Goal: Obtain resource: Obtain resource

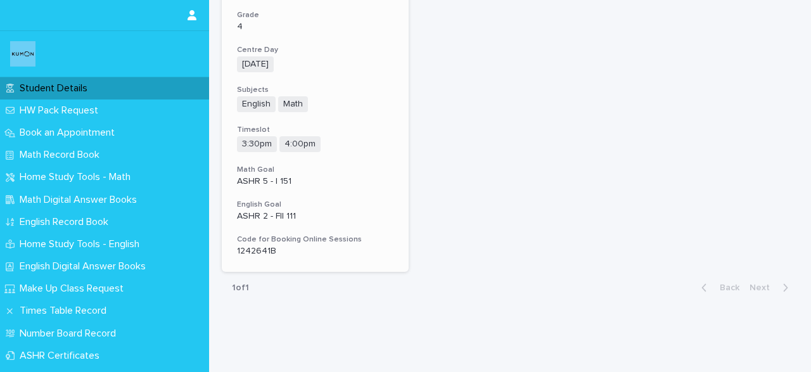
scroll to position [266, 0]
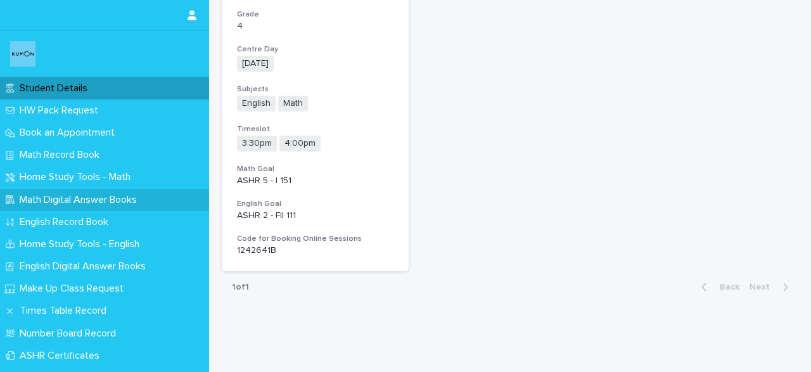
click at [89, 200] on p "Math Digital Answer Books" at bounding box center [81, 200] width 132 height 12
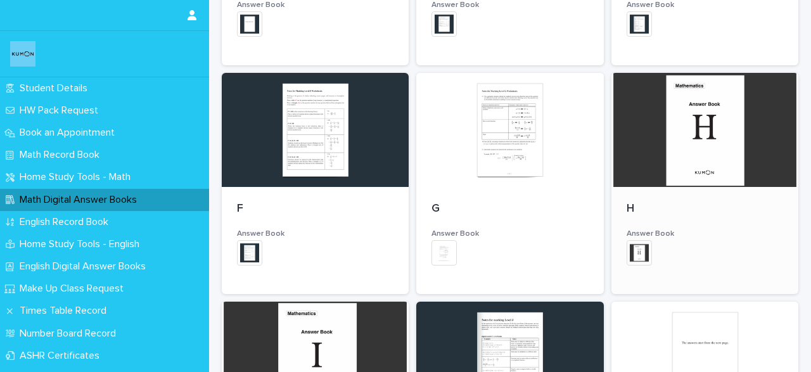
scroll to position [586, 0]
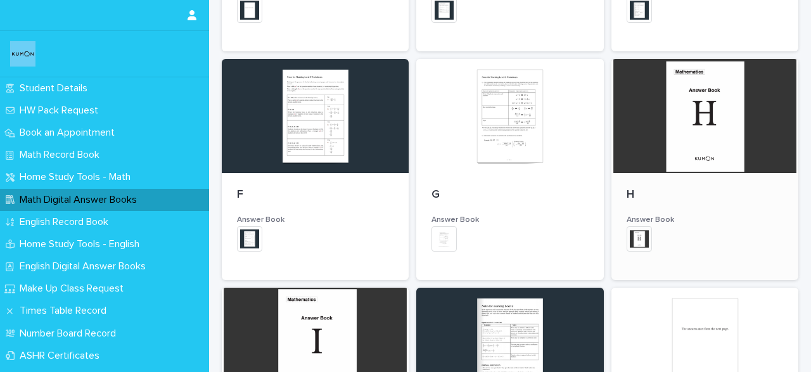
click at [638, 237] on img at bounding box center [639, 238] width 25 height 25
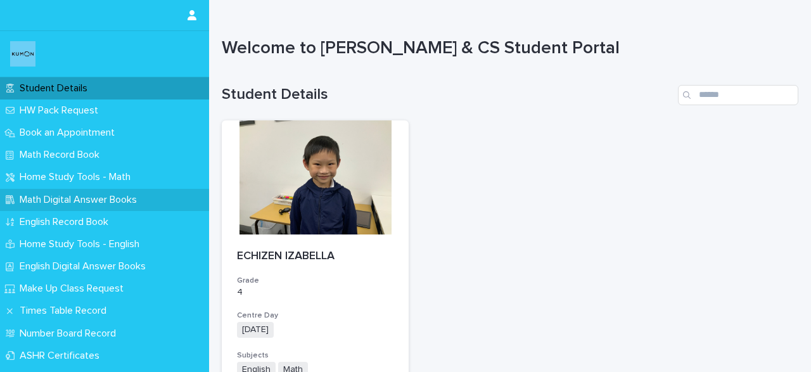
click at [56, 197] on p "Math Digital Answer Books" at bounding box center [81, 200] width 132 height 12
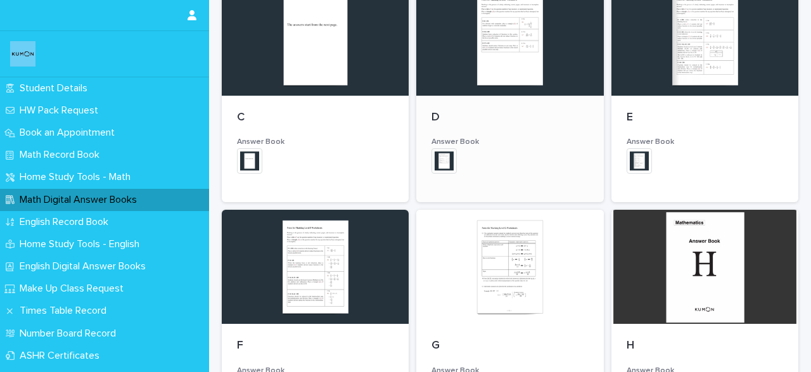
scroll to position [479, 0]
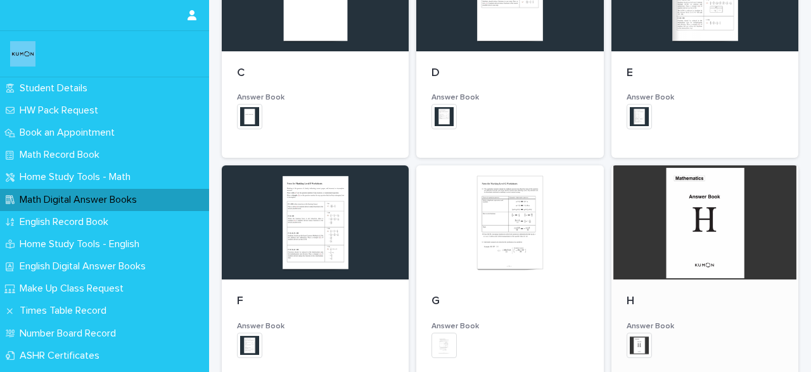
click at [643, 347] on img at bounding box center [639, 345] width 25 height 25
click at [650, 345] on img at bounding box center [639, 345] width 25 height 25
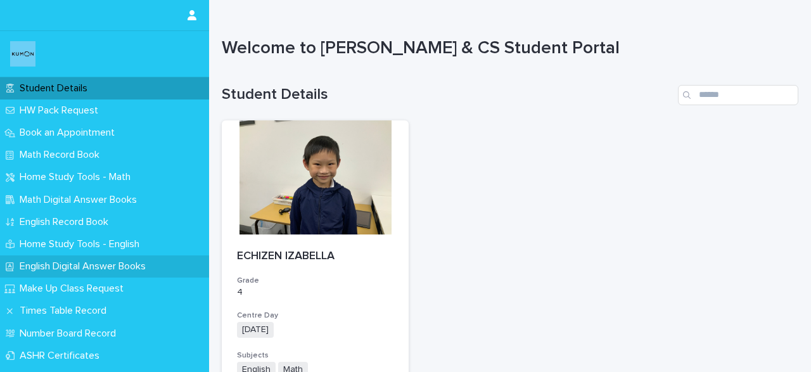
click at [58, 259] on div "English Digital Answer Books" at bounding box center [104, 266] width 209 height 22
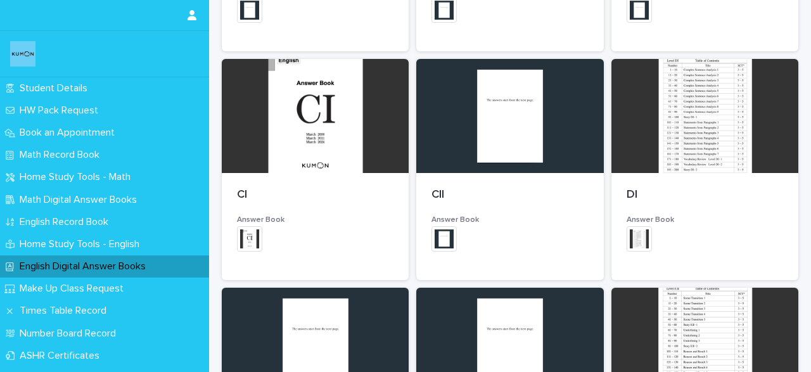
scroll to position [799, 0]
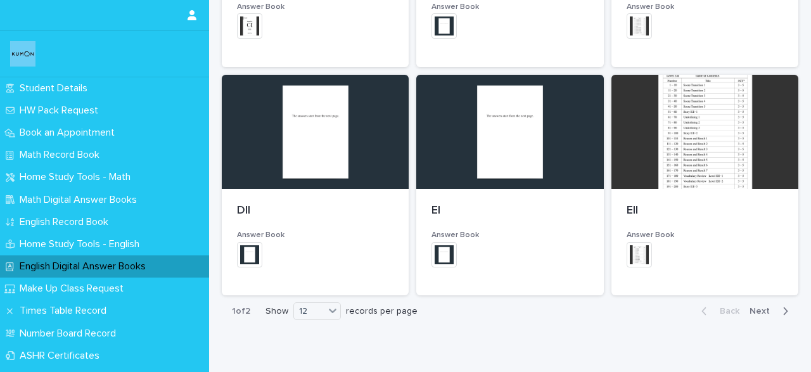
click at [784, 312] on icon "button" at bounding box center [786, 310] width 6 height 11
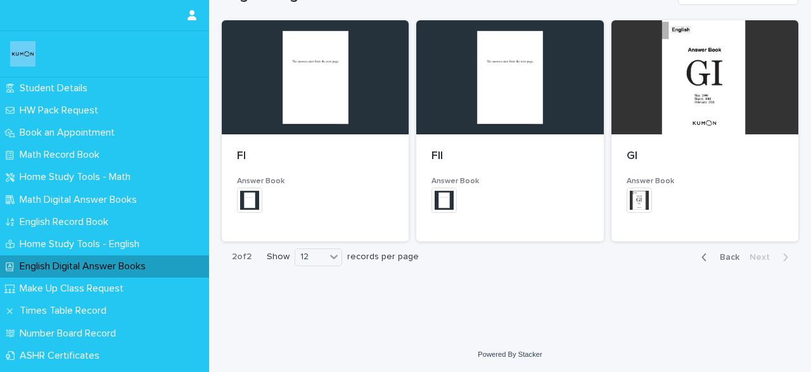
scroll to position [167, 0]
click at [244, 203] on img at bounding box center [249, 200] width 25 height 25
